Goal: Find specific page/section: Find specific page/section

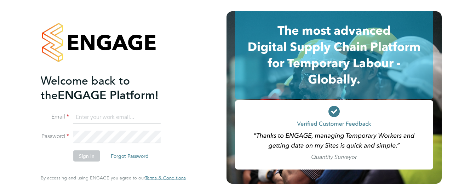
type input "[PERSON_NAME][EMAIL_ADDRESS][PERSON_NAME][DOMAIN_NAME]"
click at [88, 160] on button "Sign In" at bounding box center [86, 156] width 27 height 11
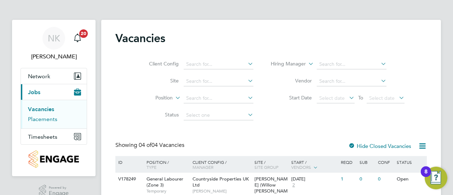
click at [52, 117] on link "Placements" at bounding box center [42, 119] width 29 height 7
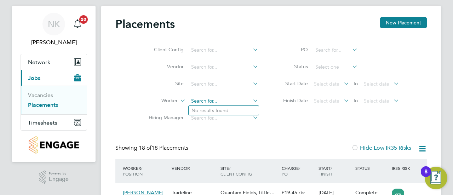
click at [221, 98] on input at bounding box center [224, 101] width 70 height 10
type input "[PERSON_NAME]"
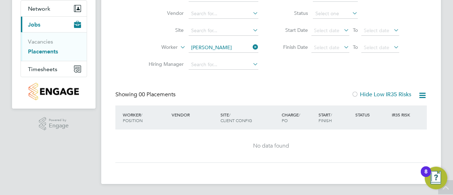
click at [251, 46] on icon at bounding box center [251, 47] width 0 height 10
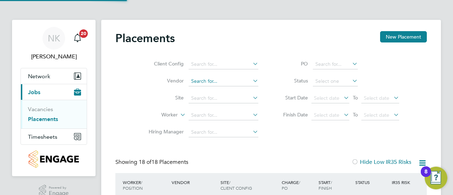
scroll to position [27, 61]
click at [343, 97] on icon at bounding box center [343, 98] width 0 height 10
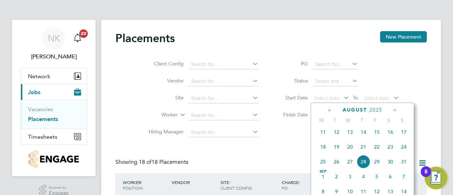
click at [363, 136] on span "14" at bounding box center [363, 131] width 13 height 13
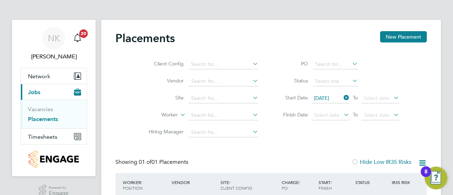
click at [392, 97] on icon at bounding box center [392, 98] width 0 height 10
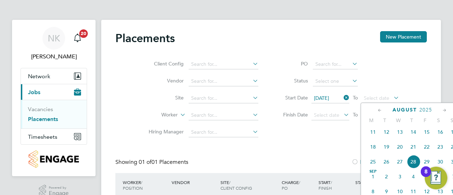
click at [426, 135] on span "15" at bounding box center [426, 131] width 13 height 13
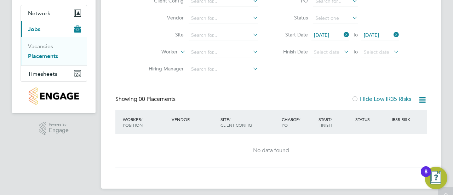
scroll to position [68, 0]
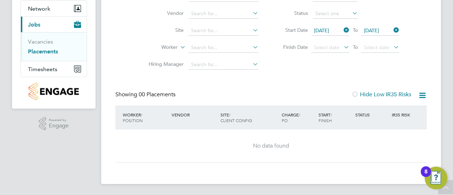
click at [392, 31] on icon at bounding box center [392, 30] width 0 height 10
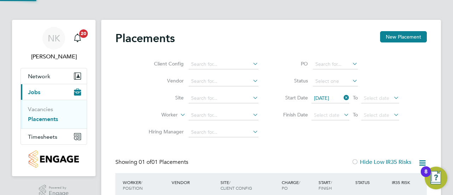
scroll to position [27, 61]
click at [343, 98] on icon at bounding box center [343, 98] width 0 height 10
click at [251, 96] on icon at bounding box center [251, 98] width 0 height 10
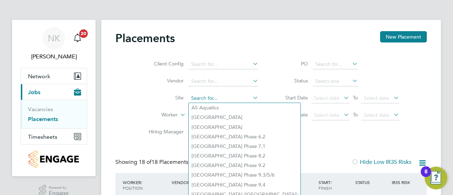
click at [202, 96] on input at bounding box center [224, 99] width 70 height 10
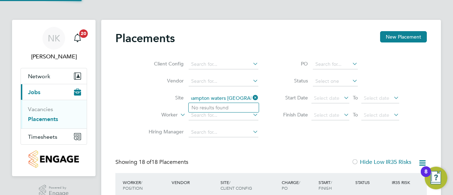
type input "hampton waters [GEOGRAPHIC_DATA]"
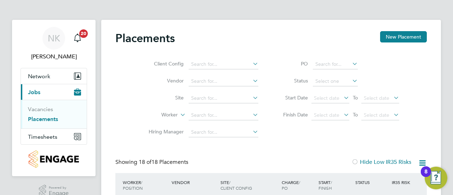
click at [251, 98] on icon at bounding box center [251, 98] width 0 height 10
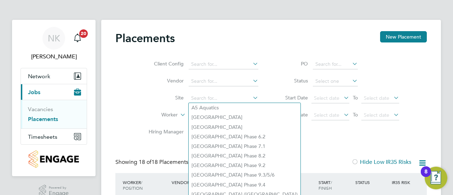
click at [144, 97] on label "Site" at bounding box center [163, 98] width 41 height 6
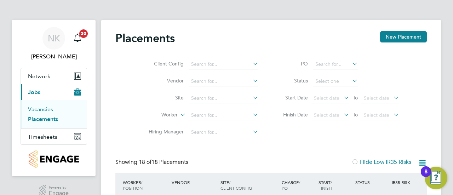
click at [38, 109] on link "Vacancies" at bounding box center [40, 109] width 25 height 7
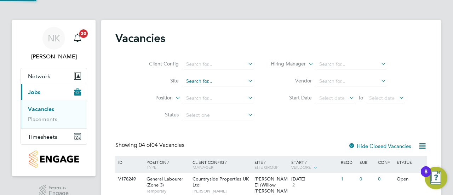
click at [214, 83] on input at bounding box center [219, 82] width 70 height 10
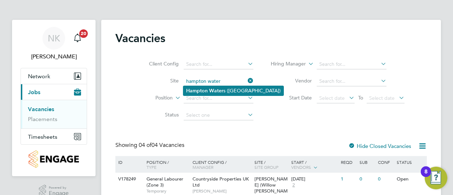
click at [215, 90] on b "Water" at bounding box center [216, 91] width 14 height 6
type input "[PERSON_NAME] [PERSON_NAME] ([GEOGRAPHIC_DATA])"
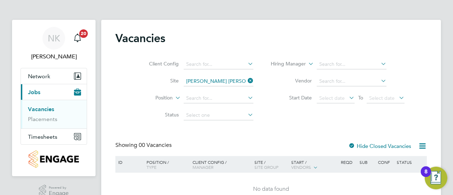
click at [353, 143] on div at bounding box center [352, 146] width 7 height 7
click at [424, 144] on icon at bounding box center [422, 146] width 9 height 9
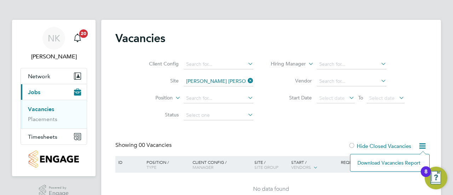
click at [401, 132] on div "Vacancies Client Config Site [GEOGRAPHIC_DATA] ([GEOGRAPHIC_DATA]) Position Sta…" at bounding box center [271, 118] width 312 height 175
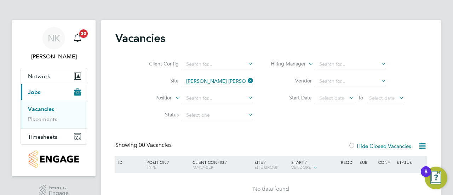
click at [353, 146] on div at bounding box center [352, 146] width 7 height 7
click at [353, 145] on div at bounding box center [352, 146] width 7 height 7
click at [247, 80] on icon at bounding box center [247, 81] width 0 height 10
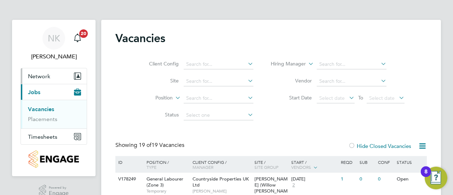
click at [46, 73] on span "Network" at bounding box center [39, 76] width 22 height 7
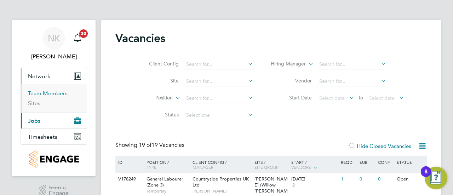
click at [42, 93] on link "Team Members" at bounding box center [48, 93] width 40 height 7
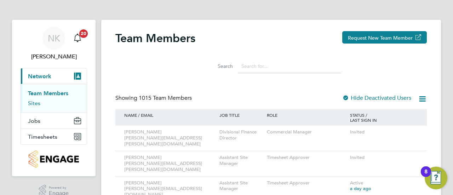
click at [33, 103] on link "Sites" at bounding box center [34, 103] width 12 height 7
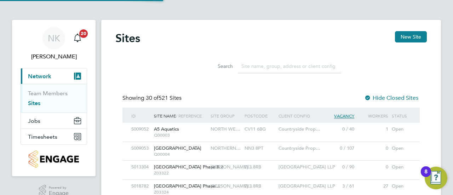
scroll to position [13, 34]
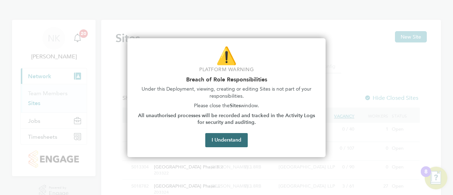
click at [226, 137] on button "I Understand" at bounding box center [226, 140] width 43 height 14
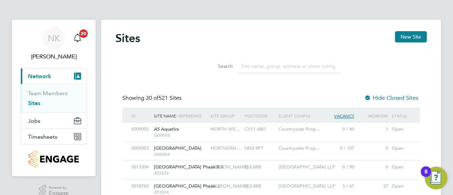
click at [249, 67] on input at bounding box center [289, 67] width 103 height 14
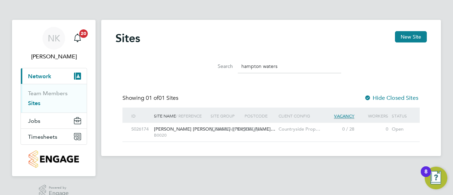
type input "hampton waters"
click at [181, 127] on span "[PERSON_NAME] [PERSON_NAME] ([PERSON_NAME]…" at bounding box center [214, 129] width 121 height 6
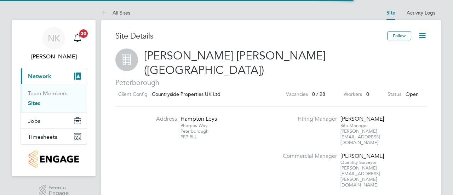
scroll to position [12, 67]
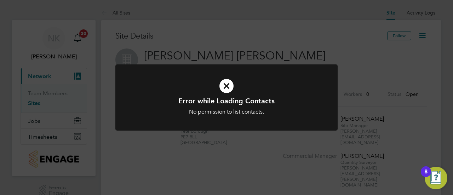
click at [227, 85] on icon at bounding box center [227, 86] width 184 height 28
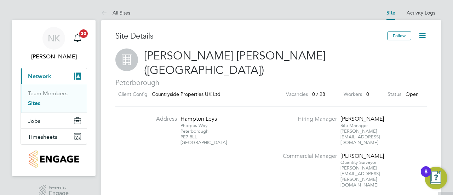
scroll to position [0, 0]
